Goal: Information Seeking & Learning: Find specific page/section

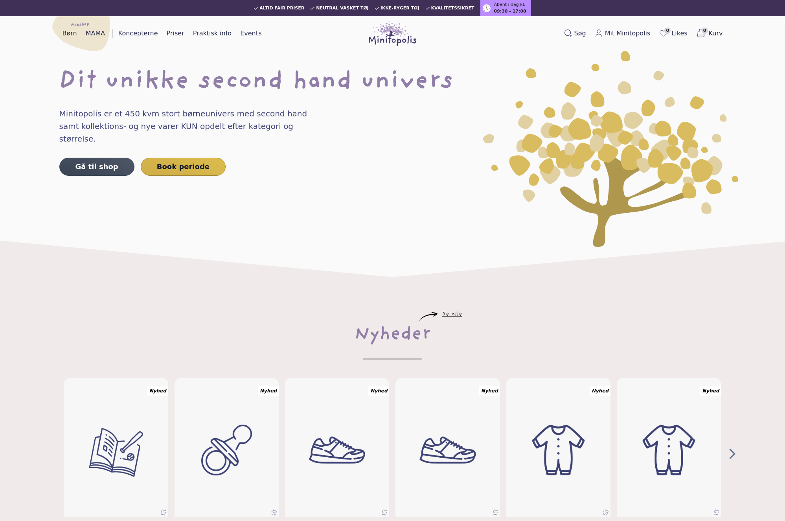
click at [424, 158] on div "Gå til shop Book periode" at bounding box center [392, 167] width 667 height 18
click at [503, 7] on span "tor. 14.00 ([DATE])" at bounding box center [509, 10] width 45 height 7
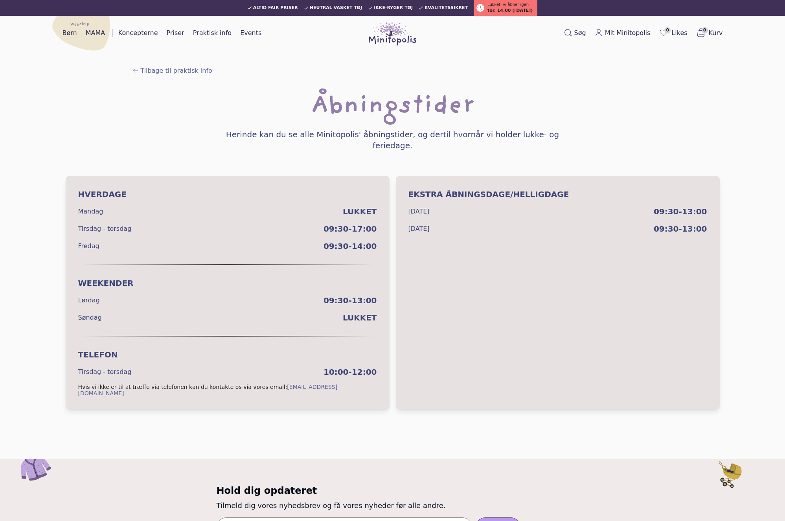
drag, startPoint x: 419, startPoint y: 200, endPoint x: 465, endPoint y: 219, distance: 50.6
click at [465, 219] on div "Ekstra Åbningsdage/Helligdage [DATE] 09:30-13:00 [DATE] 09:30-13:00" at bounding box center [558, 292] width 324 height 233
click at [465, 223] on div "[DATE] 09:30-13:00" at bounding box center [557, 228] width 299 height 11
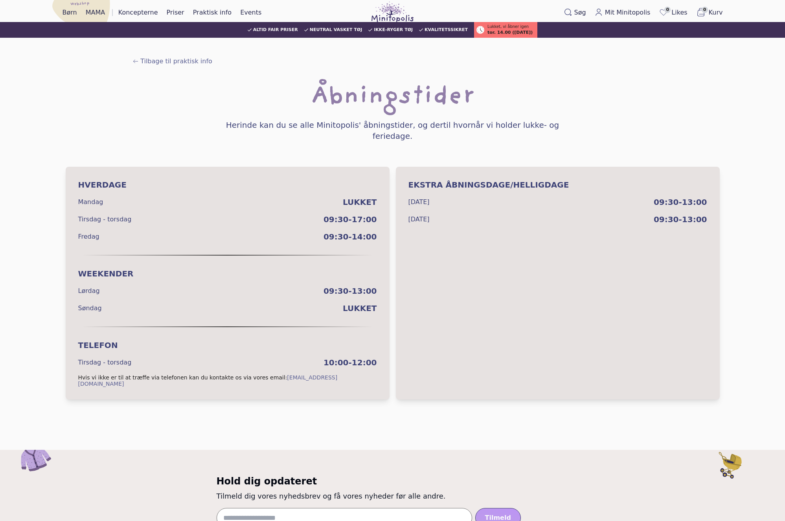
scroll to position [344, 0]
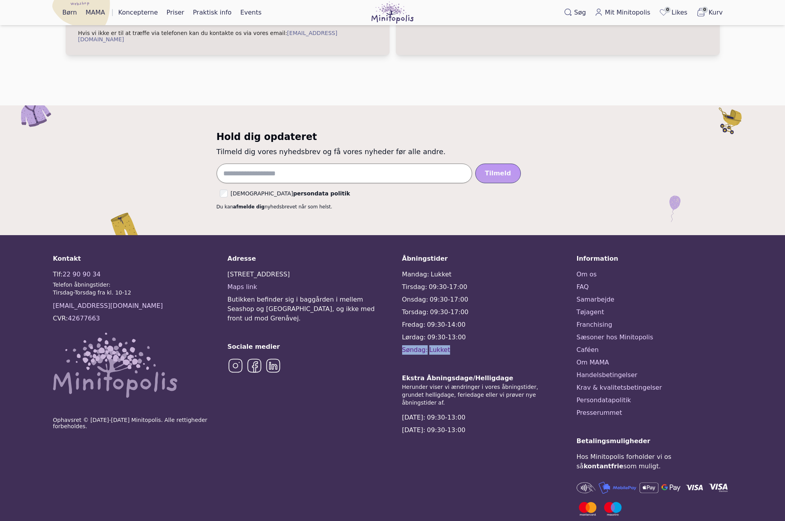
drag, startPoint x: 452, startPoint y: 330, endPoint x: 399, endPoint y: 330, distance: 52.7
click at [399, 330] on div "Kontakt Tlf: [PHONE_NUMBER] Telefon åbningstider: Tirsdag-Torsdag fra kl. 10-12…" at bounding box center [392, 387] width 679 height 266
drag, startPoint x: 400, startPoint y: 333, endPoint x: 462, endPoint y: 334, distance: 62.5
click at [462, 334] on div "Kontakt Tlf: [PHONE_NUMBER] Telefon åbningstider: Tirsdag-Torsdag fra kl. 10-12…" at bounding box center [392, 387] width 679 height 266
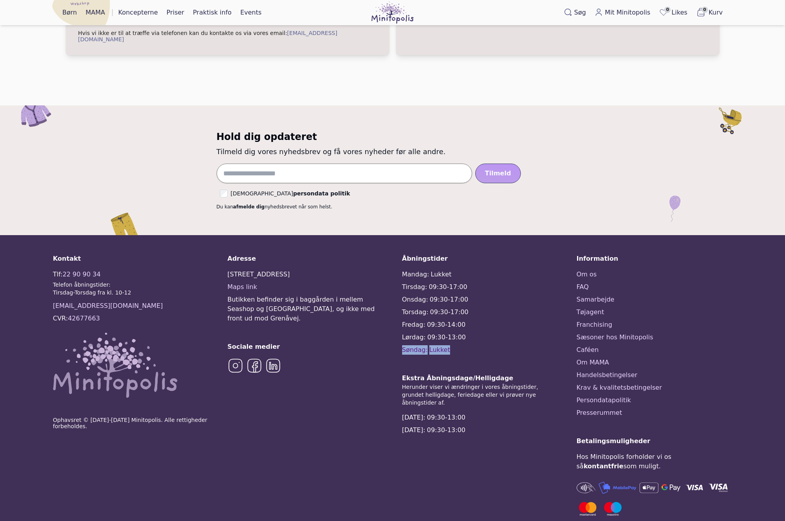
click at [462, 345] on div "Søndag: Lukket" at bounding box center [480, 349] width 156 height 9
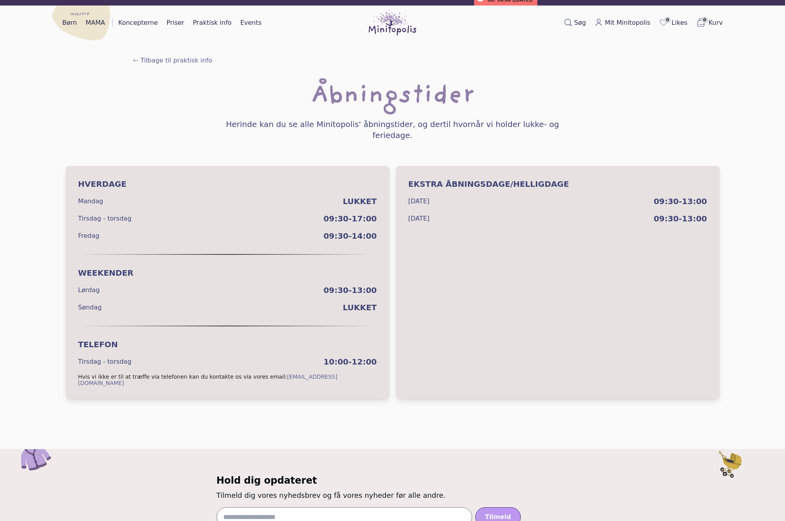
scroll to position [0, 0]
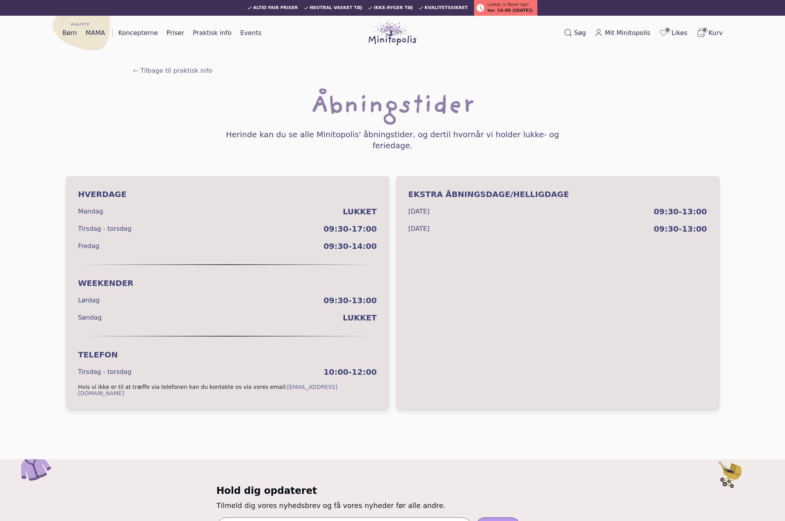
click at [519, 156] on div "Tilbage til praktisk info Åbningstider Herinde kan du se alle Minitopolis' åbni…" at bounding box center [392, 237] width 667 height 355
